Goal: Find specific page/section: Find specific page/section

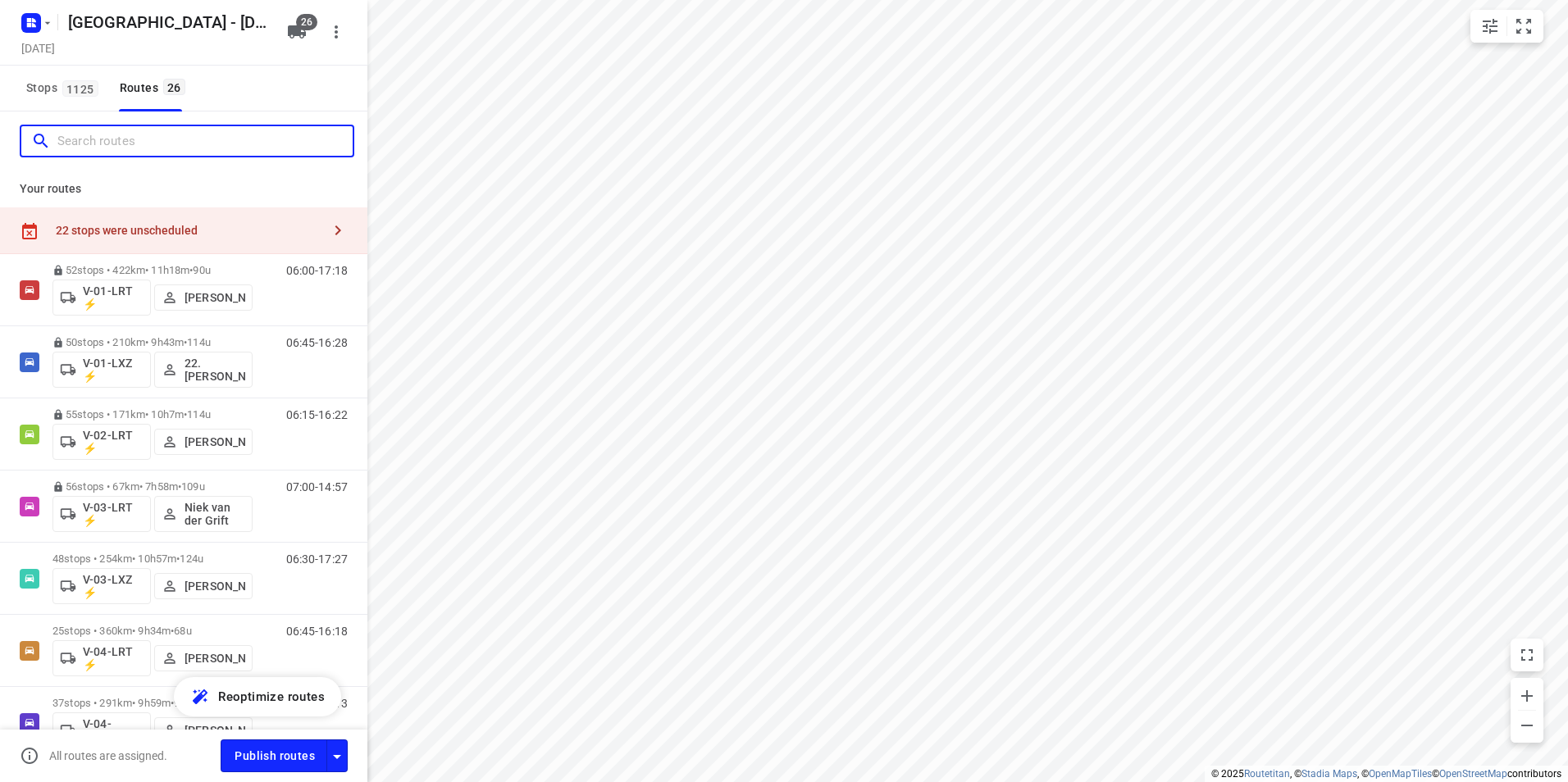
click at [182, 137] on input "Search routes" at bounding box center [205, 142] width 295 height 25
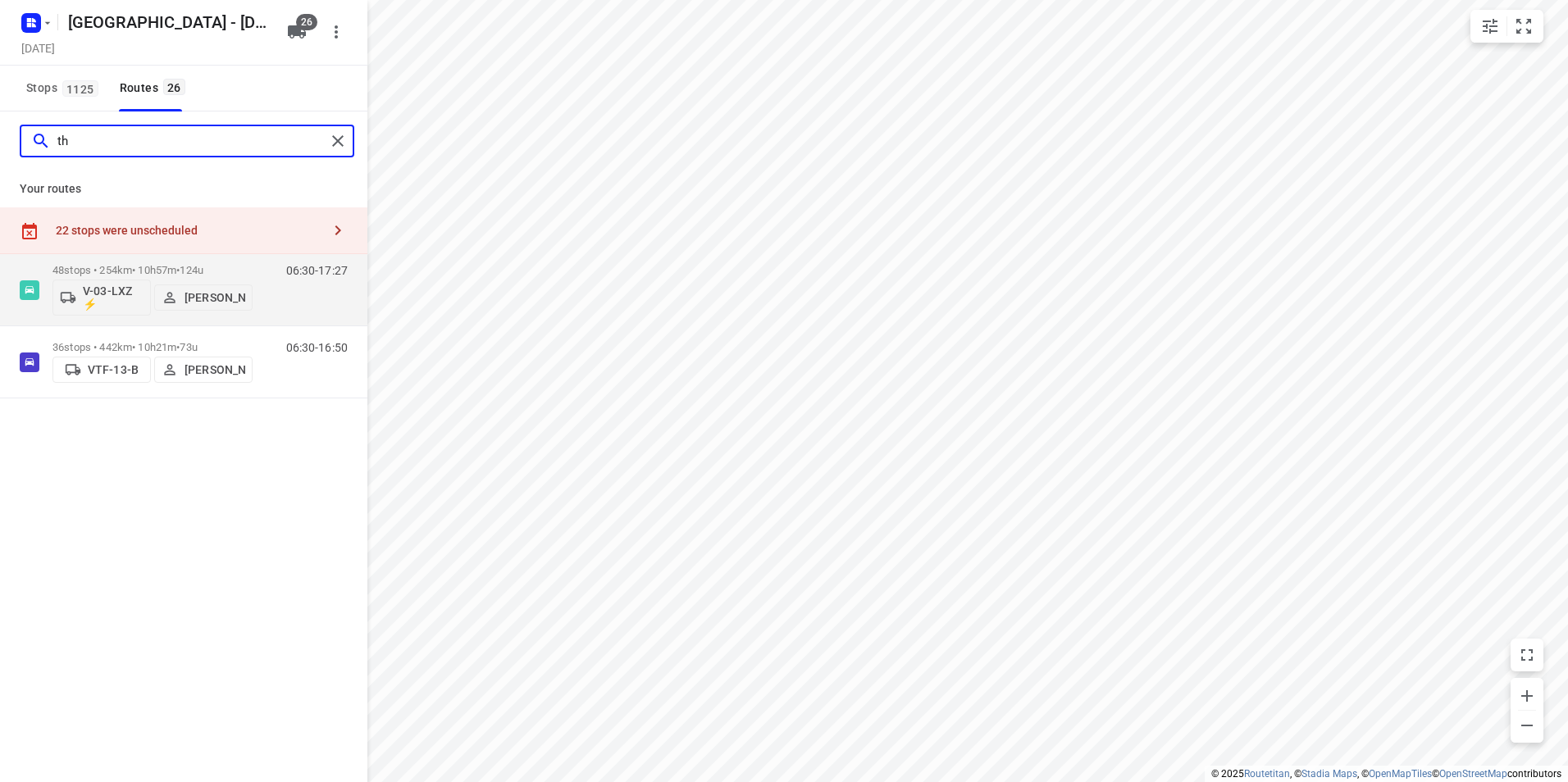
type input "t"
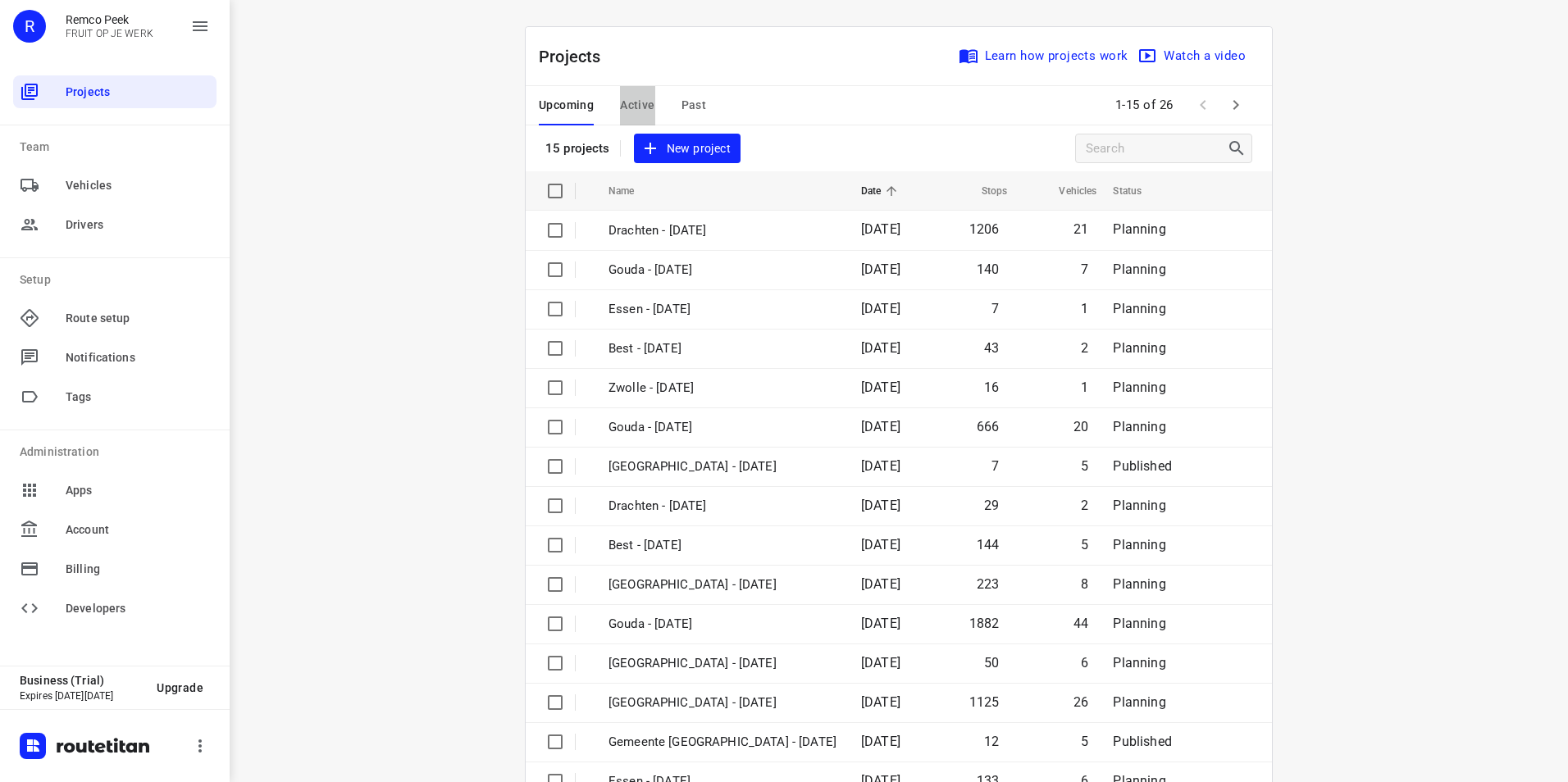
click at [621, 104] on span "Active" at bounding box center [638, 105] width 34 height 21
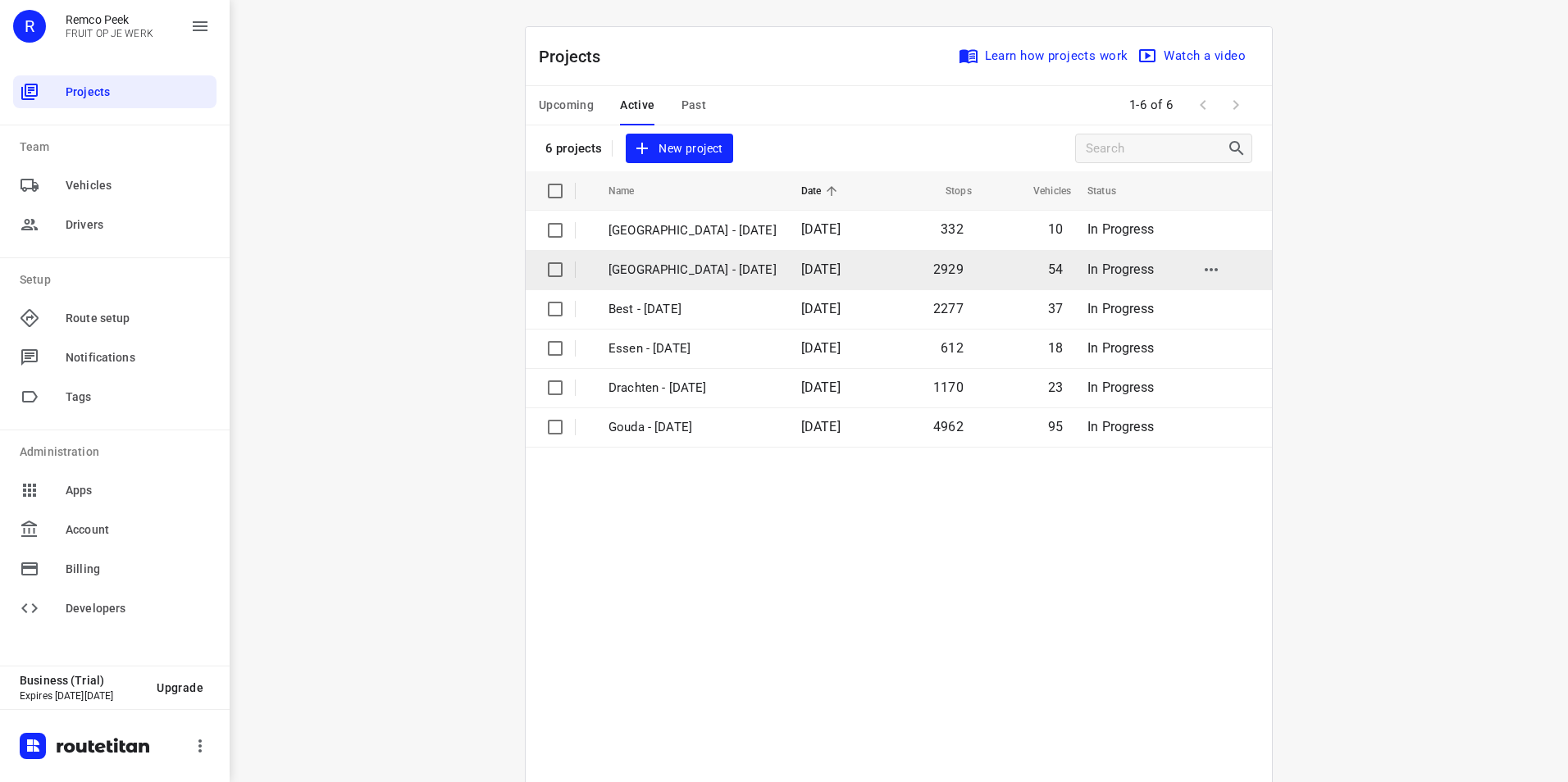
click at [666, 265] on p "[GEOGRAPHIC_DATA] - [DATE]" at bounding box center [693, 270] width 168 height 19
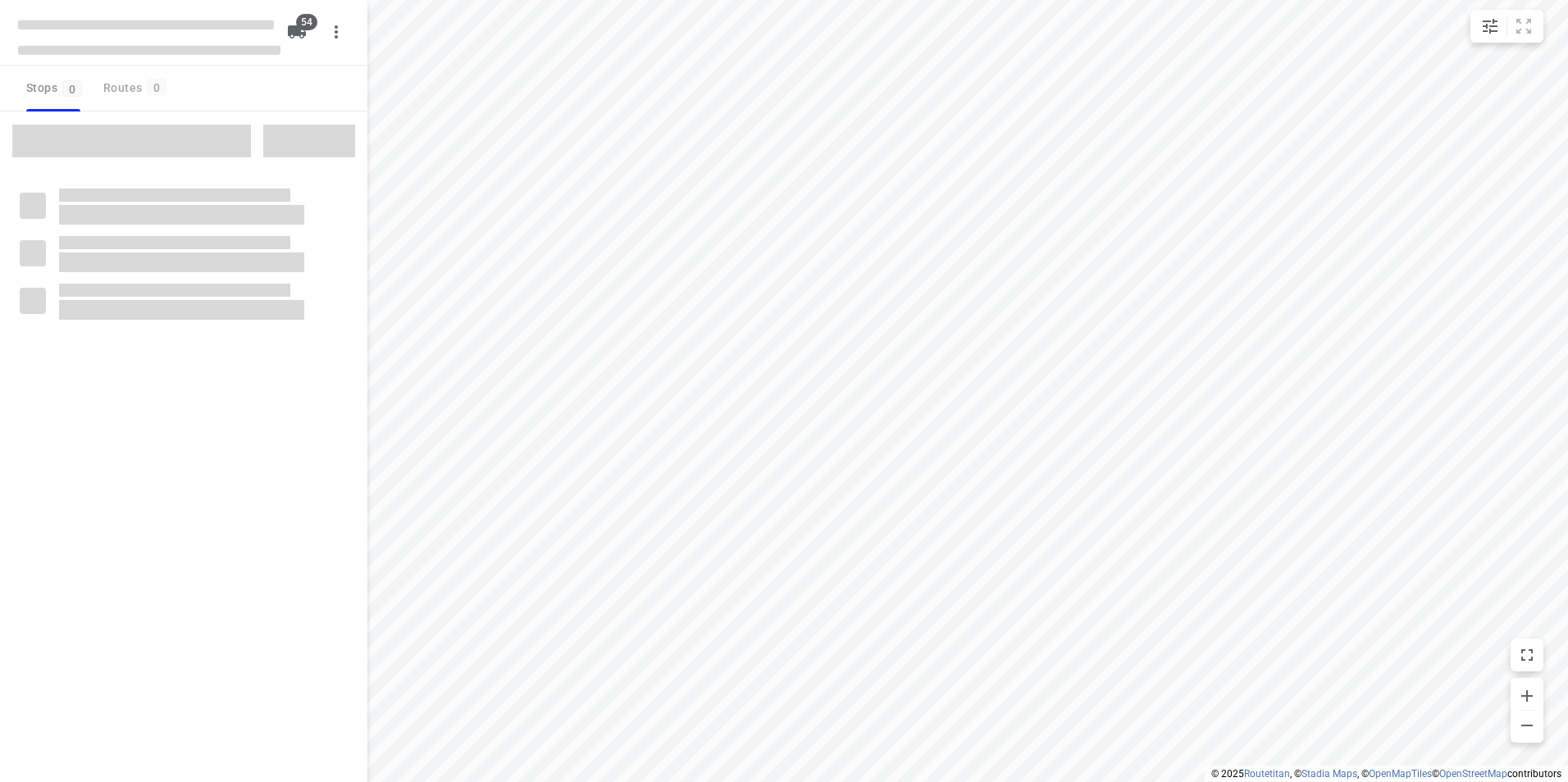
checkbox input "true"
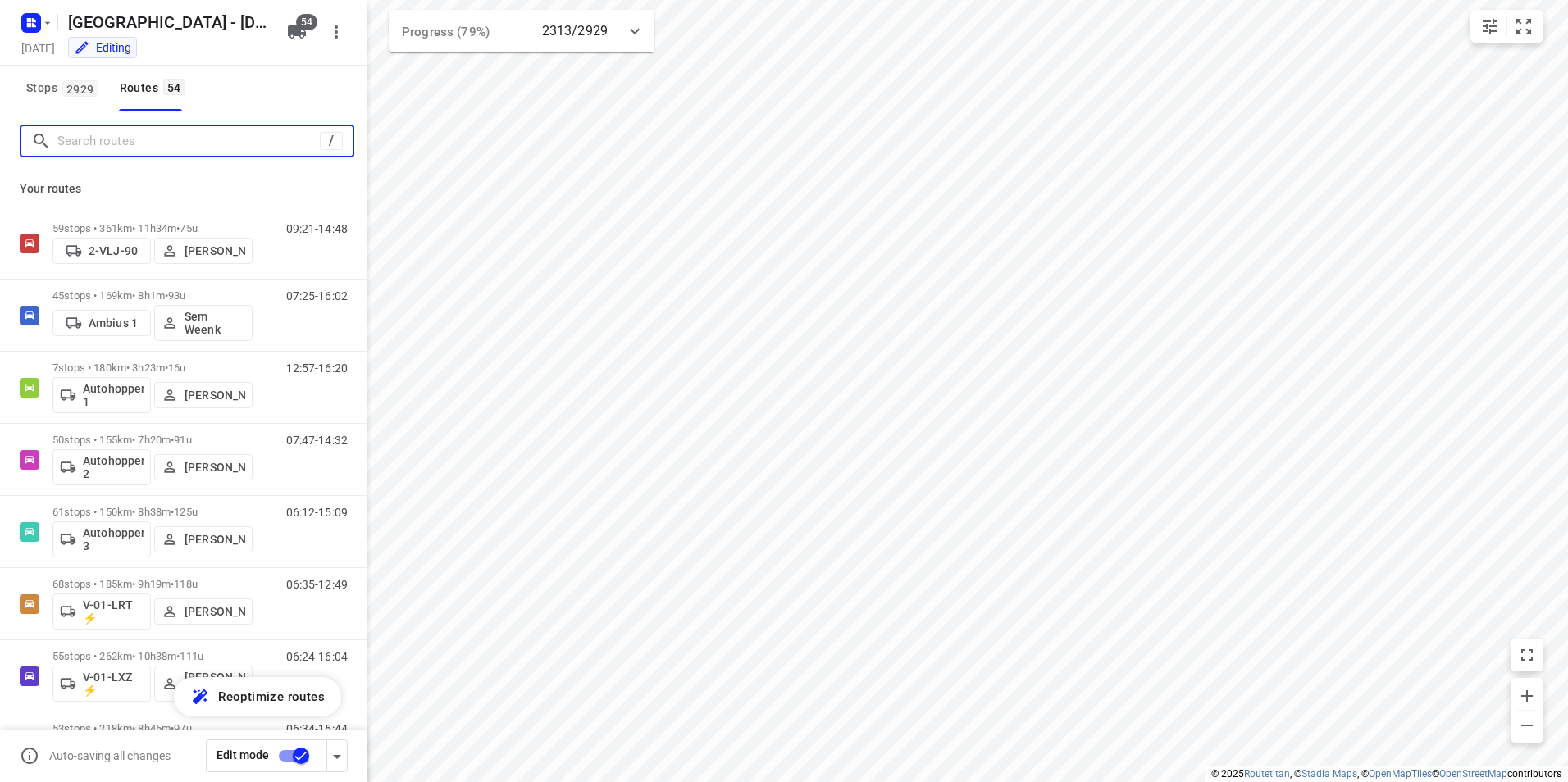
click at [124, 144] on input "Search routes" at bounding box center [189, 142] width 263 height 25
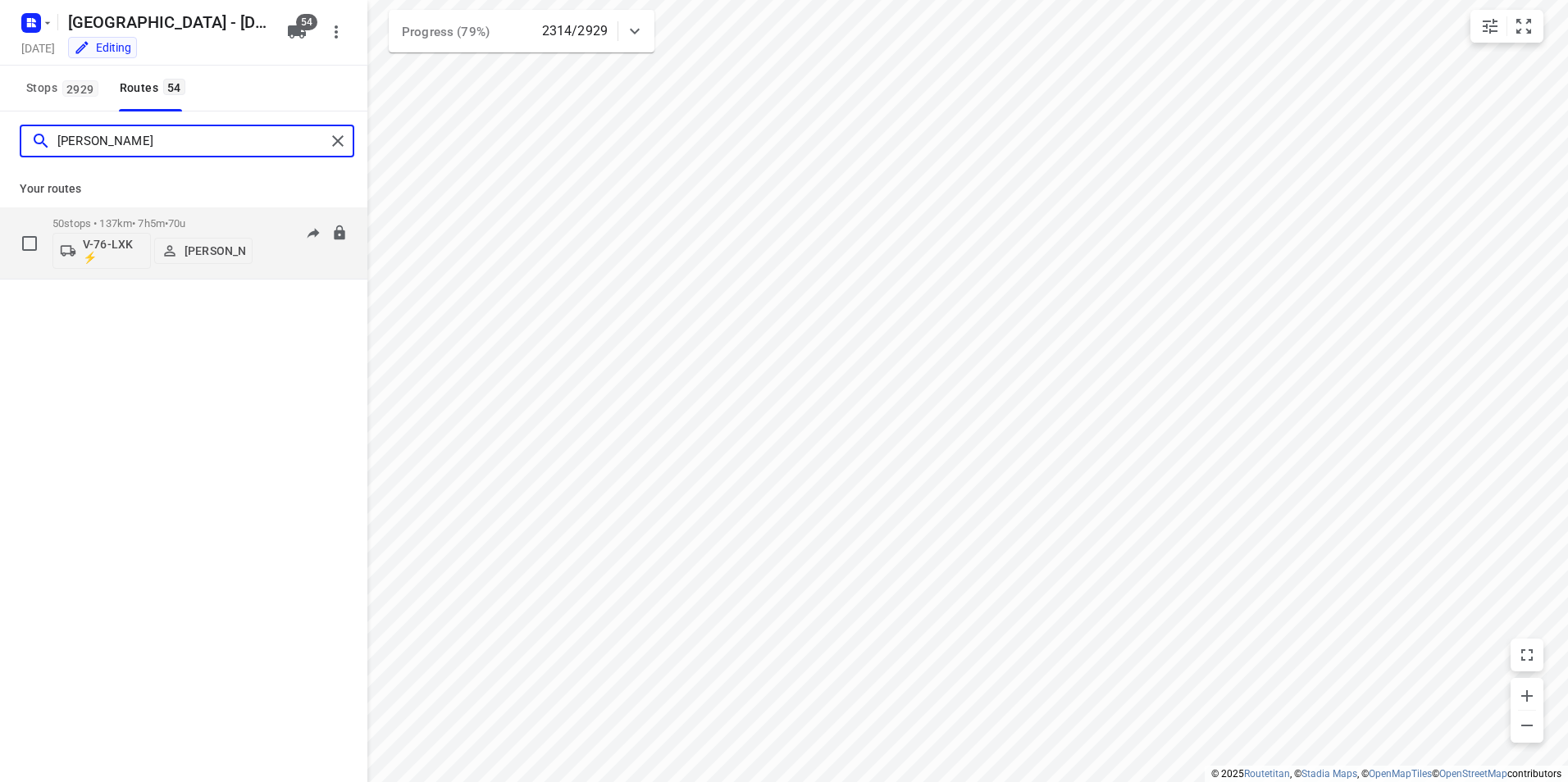
type input "[PERSON_NAME]"
click at [168, 220] on span "•" at bounding box center [167, 224] width 4 height 13
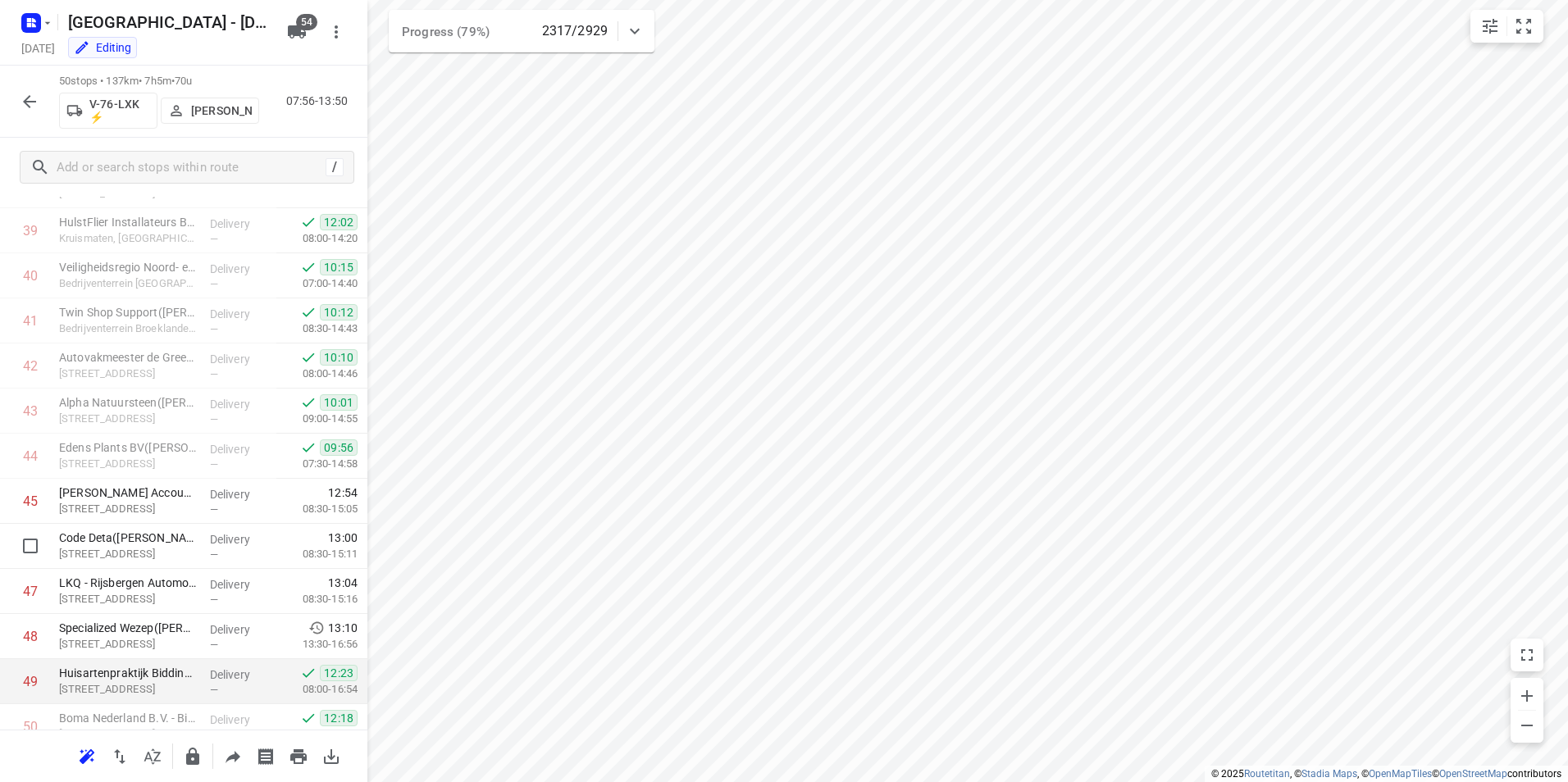
scroll to position [1849, 0]
